Goal: Task Accomplishment & Management: Use online tool/utility

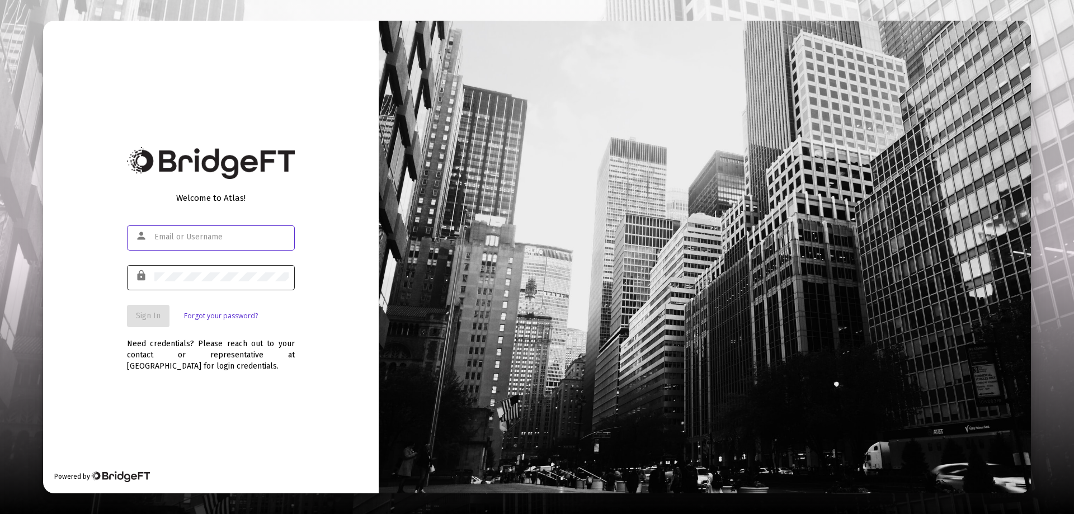
type input "[PERSON_NAME][EMAIL_ADDRESS][DOMAIN_NAME]"
click at [155, 313] on span "Sign In" at bounding box center [148, 316] width 25 height 10
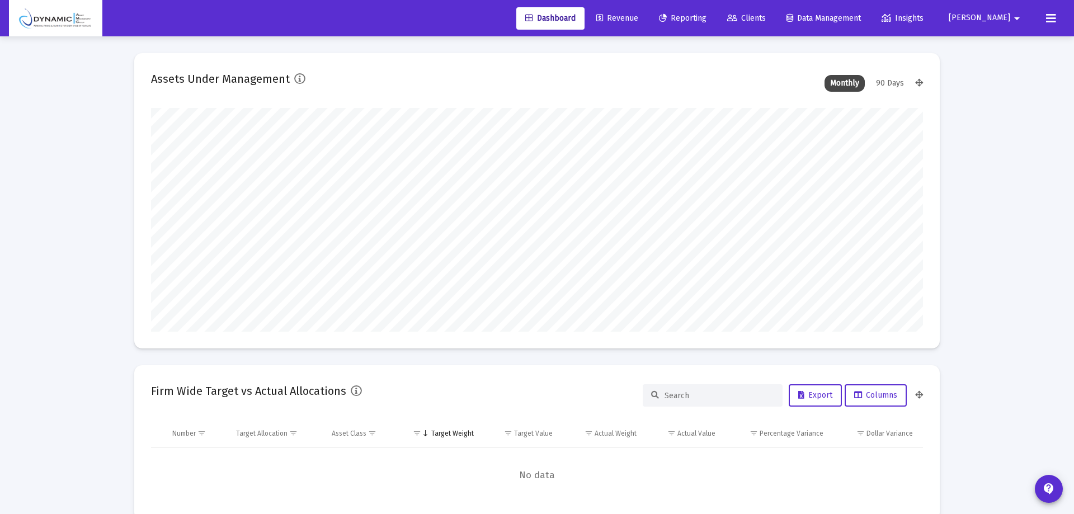
type input "[DATE]"
